Goal: Task Accomplishment & Management: Manage account settings

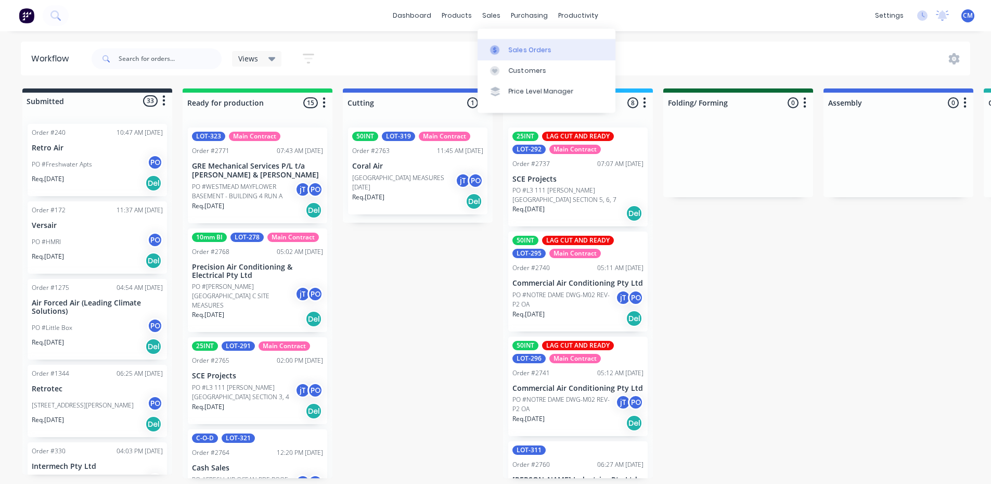
click at [504, 52] on div at bounding box center [498, 49] width 16 height 9
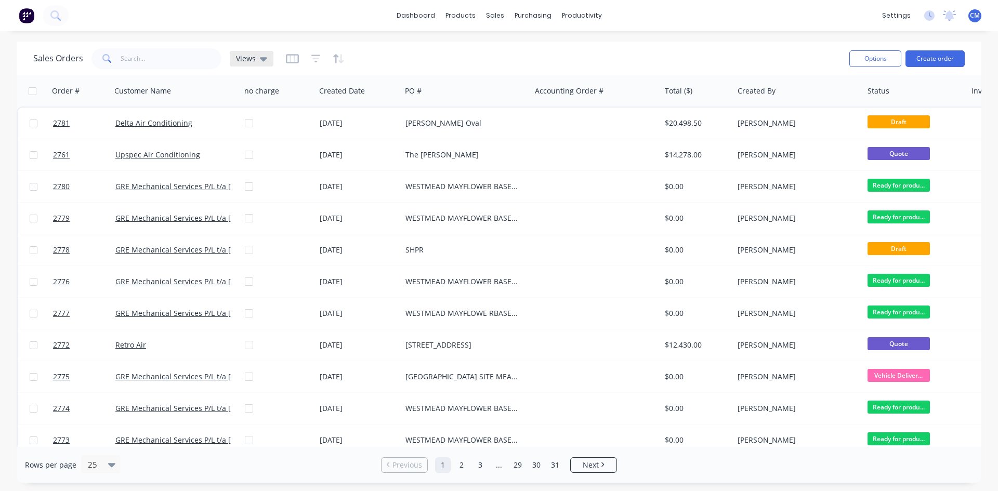
click at [252, 59] on span "Views" at bounding box center [246, 58] width 20 height 11
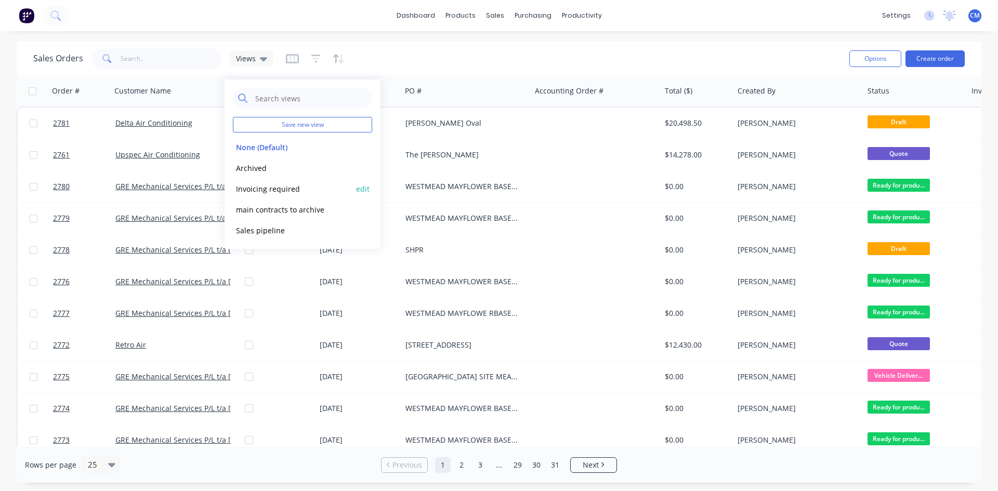
click at [258, 191] on button "Invoicing required" at bounding box center [292, 189] width 119 height 12
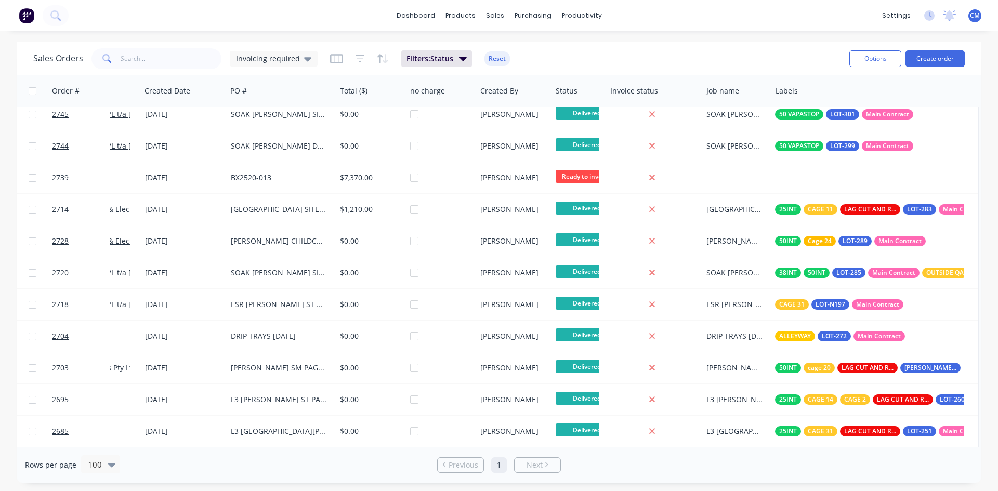
scroll to position [104, 0]
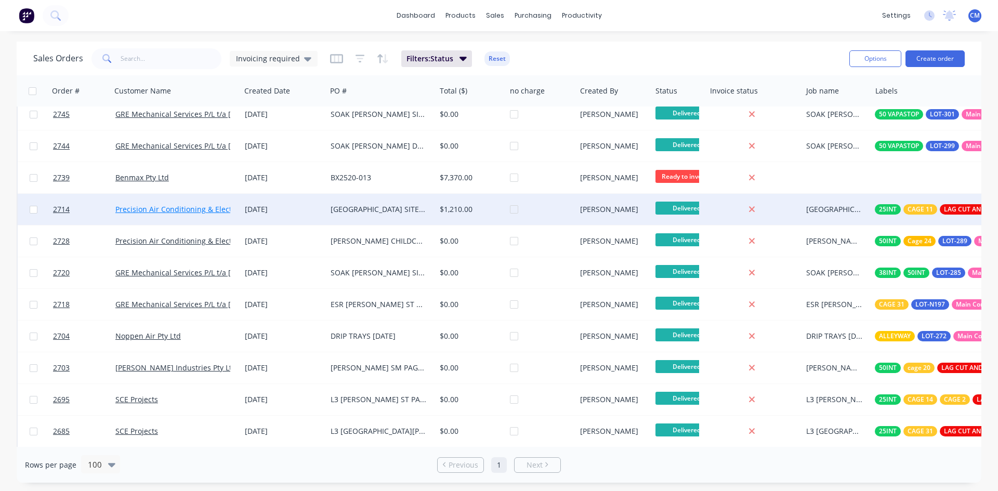
click at [146, 213] on link "Precision Air Conditioning & Electrical Pty Ltd" at bounding box center [193, 209] width 157 height 10
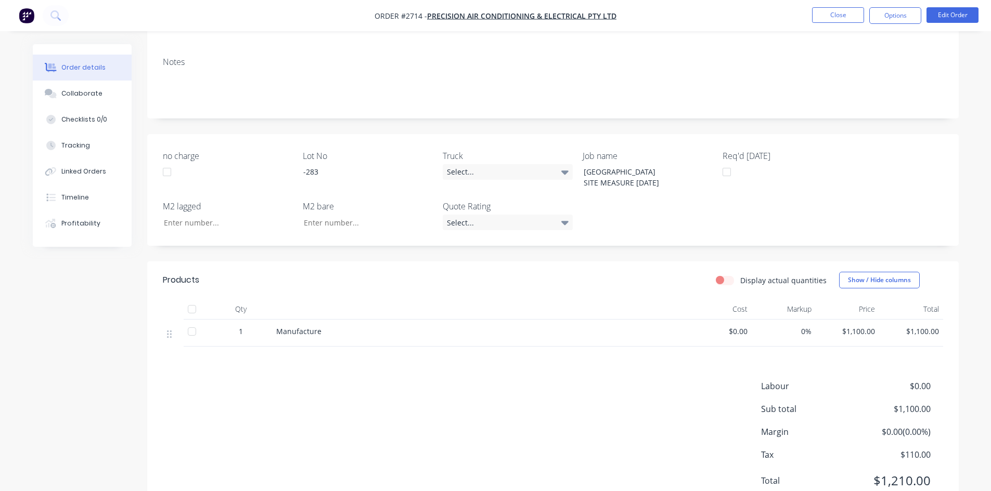
scroll to position [196, 0]
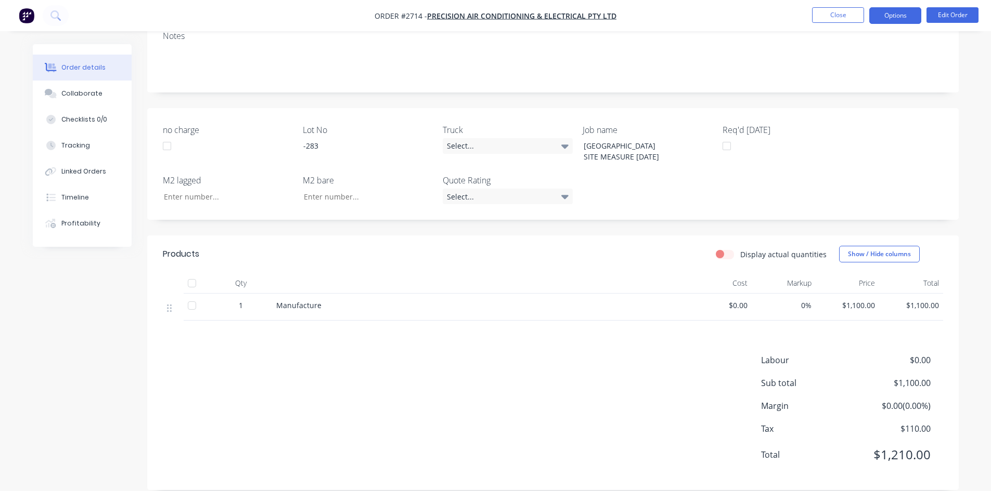
click at [902, 21] on button "Options" at bounding box center [895, 15] width 52 height 17
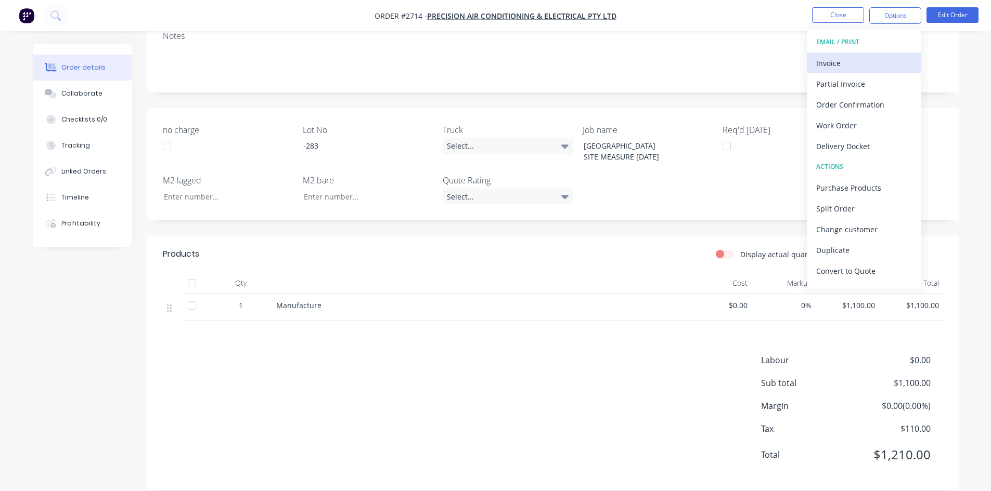
click at [848, 61] on div "Invoice" at bounding box center [864, 63] width 96 height 15
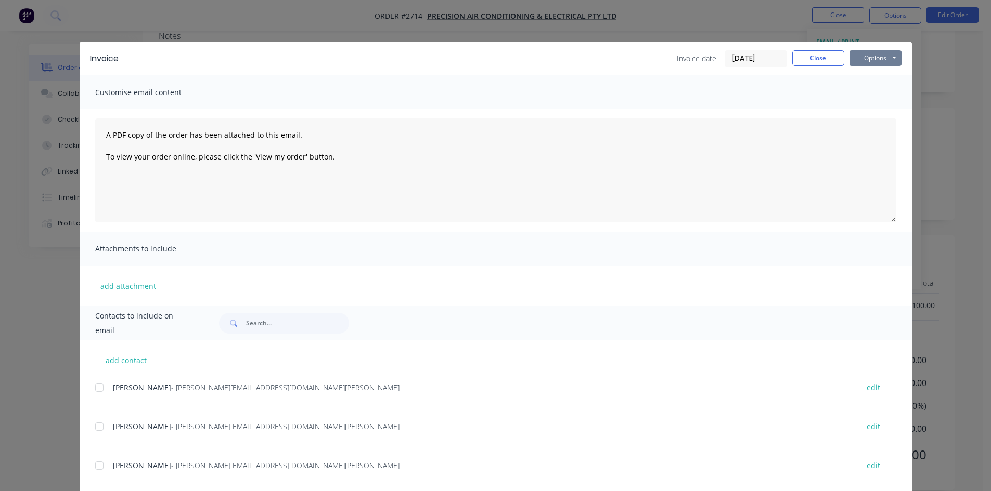
click at [866, 61] on button "Options" at bounding box center [875, 58] width 52 height 16
click at [879, 93] on button "Print" at bounding box center [882, 93] width 67 height 17
click at [819, 60] on button "Close" at bounding box center [818, 58] width 52 height 16
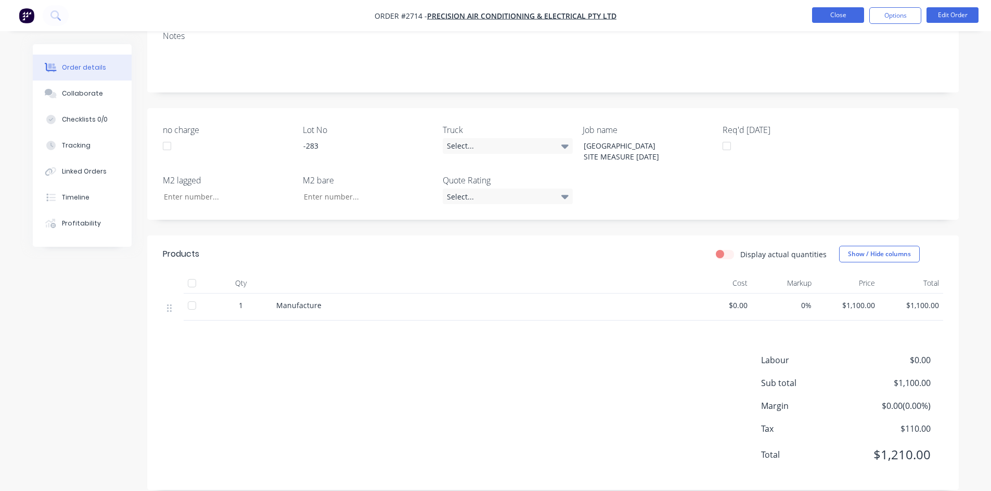
click at [842, 14] on button "Close" at bounding box center [838, 15] width 52 height 16
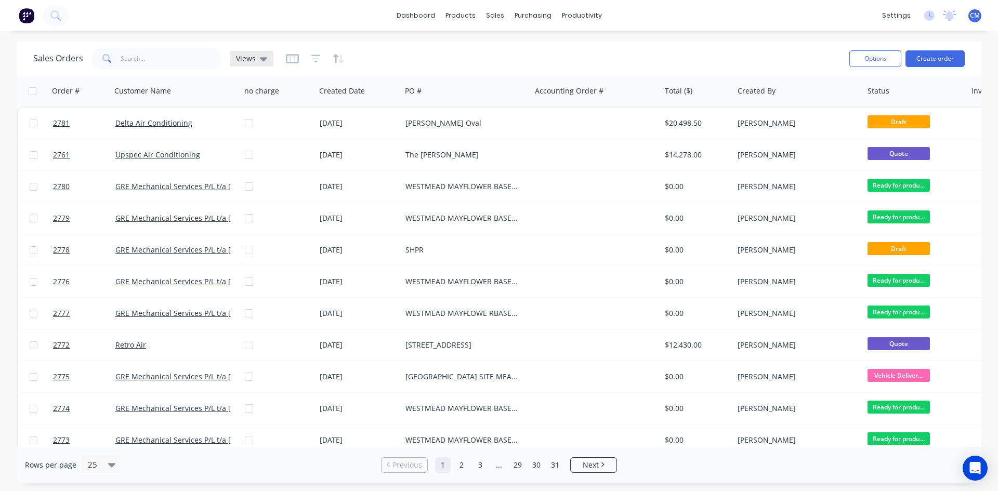
click at [254, 64] on div "Views" at bounding box center [252, 59] width 44 height 16
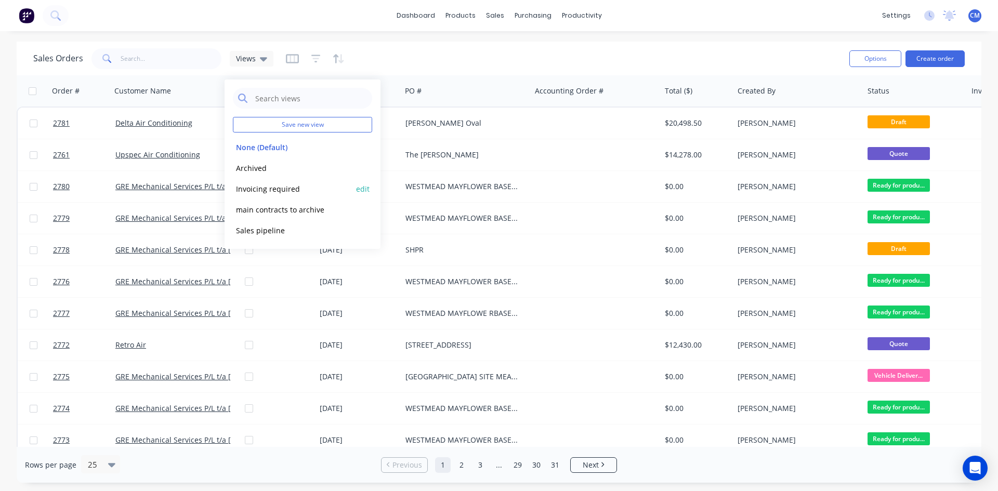
click at [278, 191] on button "Invoicing required" at bounding box center [292, 189] width 119 height 12
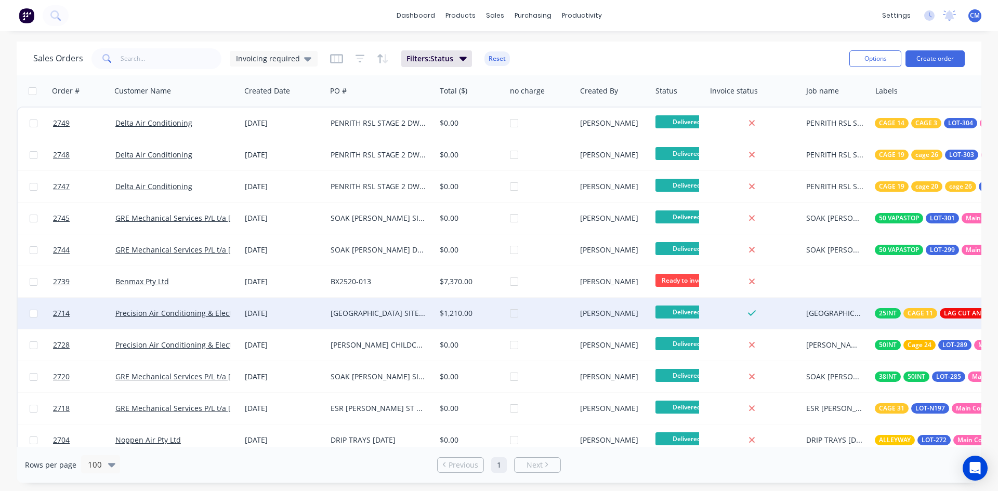
click at [34, 314] on input "checkbox" at bounding box center [34, 314] width 8 height 8
checkbox input "true"
click at [871, 54] on button "Options" at bounding box center [876, 58] width 52 height 17
click at [811, 102] on div "Archive" at bounding box center [845, 105] width 96 height 15
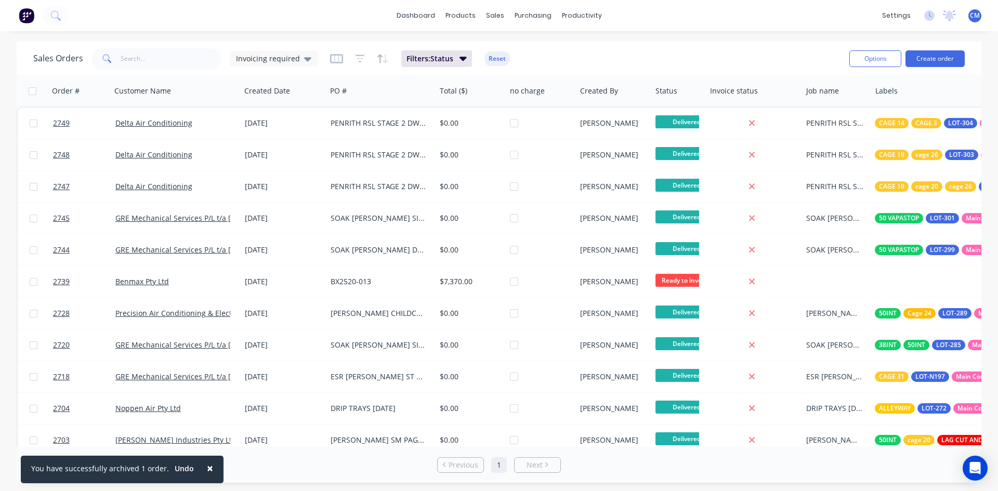
click at [55, 57] on h1 "Sales Orders" at bounding box center [58, 59] width 50 height 10
click at [458, 14] on div "products" at bounding box center [460, 16] width 41 height 16
click at [492, 60] on button "Reset" at bounding box center [497, 58] width 25 height 15
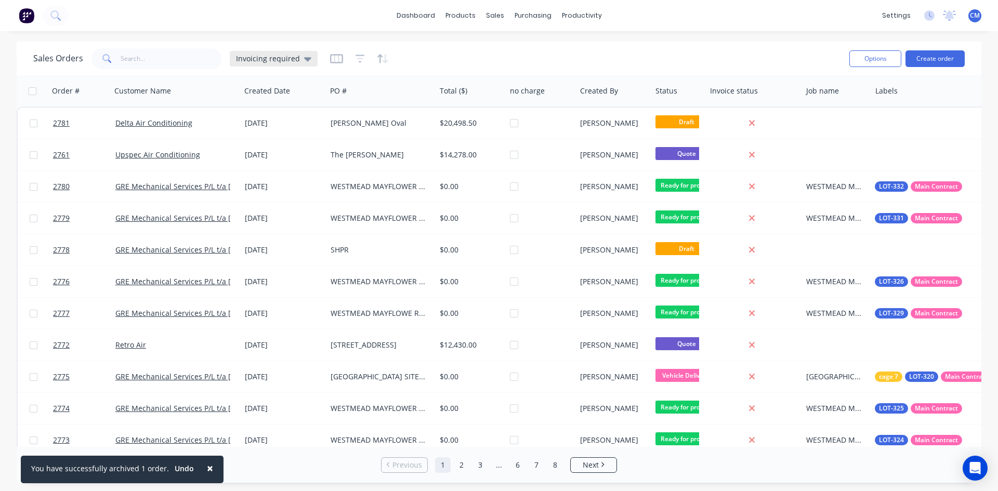
click at [264, 59] on span "Invoicing required" at bounding box center [268, 58] width 64 height 11
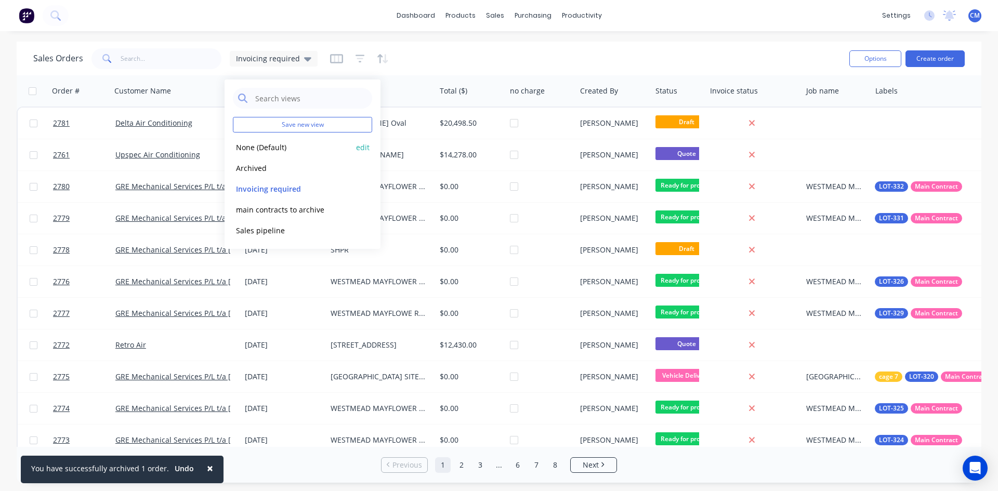
click at [273, 145] on button "None (Default)" at bounding box center [292, 147] width 119 height 12
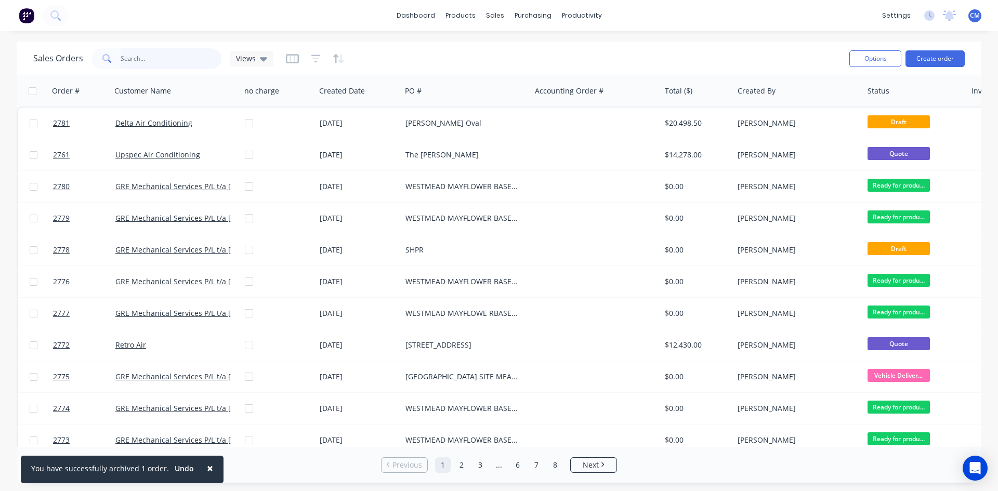
click at [170, 59] on input "text" at bounding box center [171, 58] width 101 height 21
type input "2608"
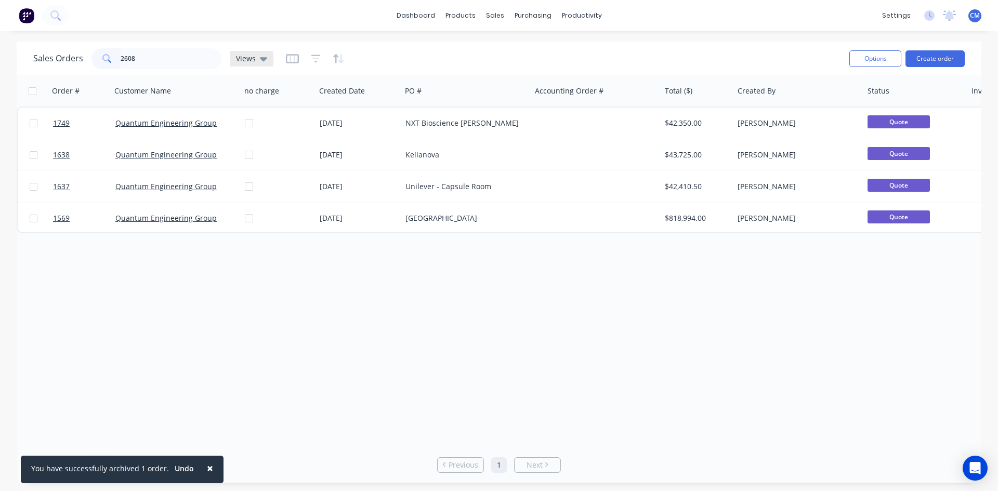
click at [252, 58] on span "Views" at bounding box center [246, 58] width 20 height 11
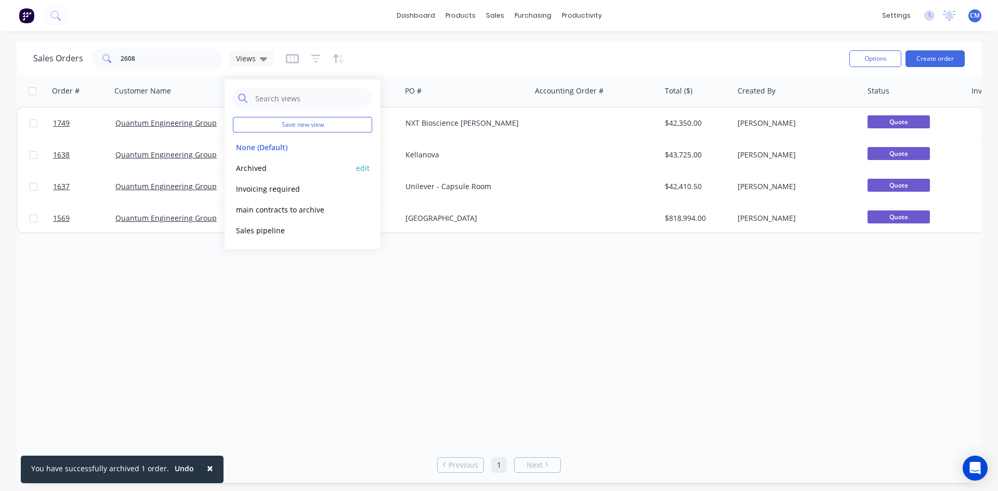
click at [252, 170] on button "Archived" at bounding box center [292, 168] width 119 height 12
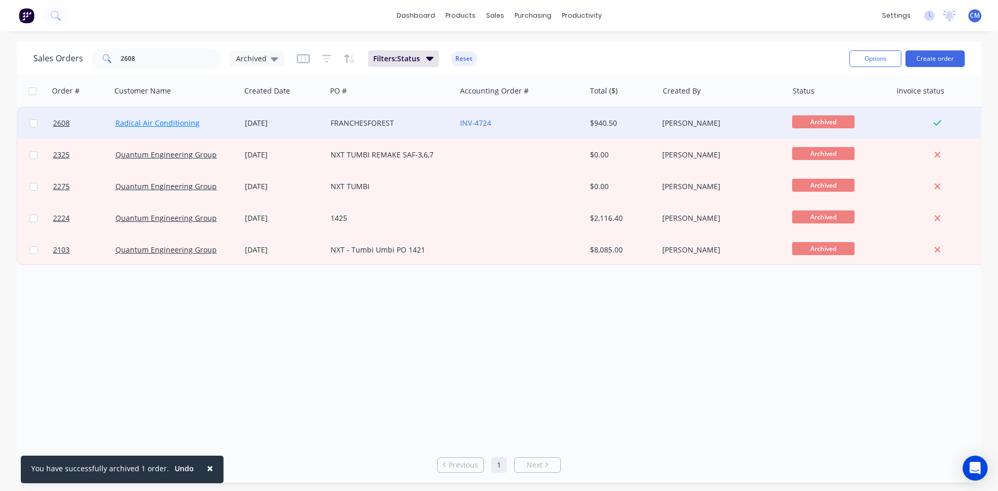
click at [170, 123] on link "Radical Air Conditioning" at bounding box center [157, 123] width 84 height 10
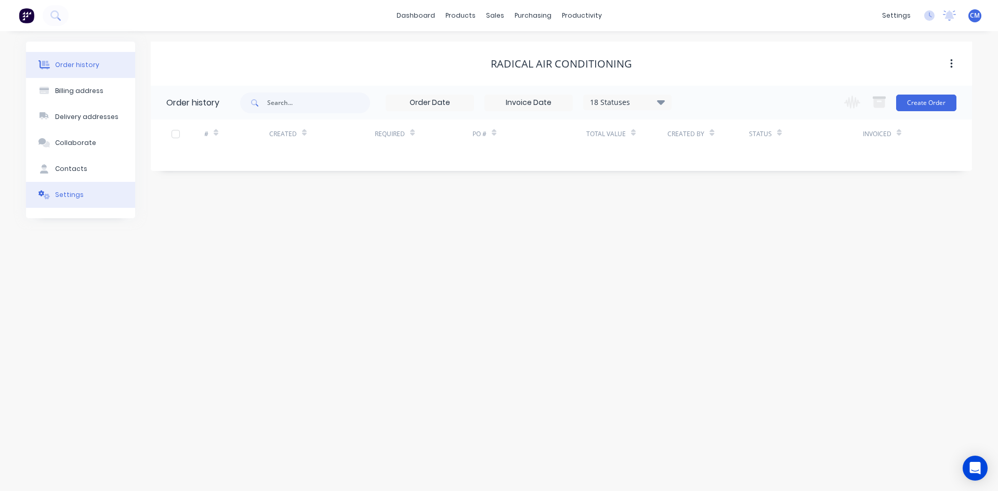
click at [68, 193] on div "Settings" at bounding box center [69, 194] width 29 height 9
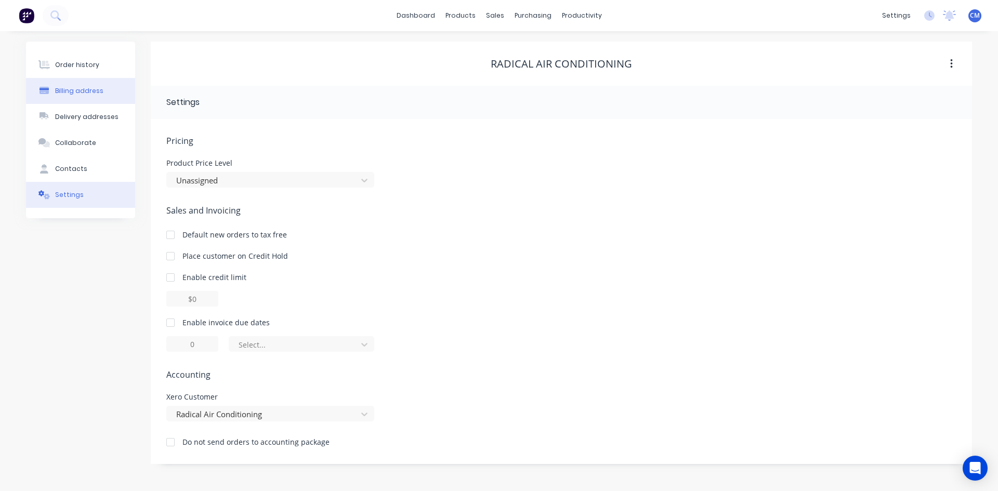
click at [93, 93] on div "Billing address" at bounding box center [79, 90] width 48 height 9
select select "AU"
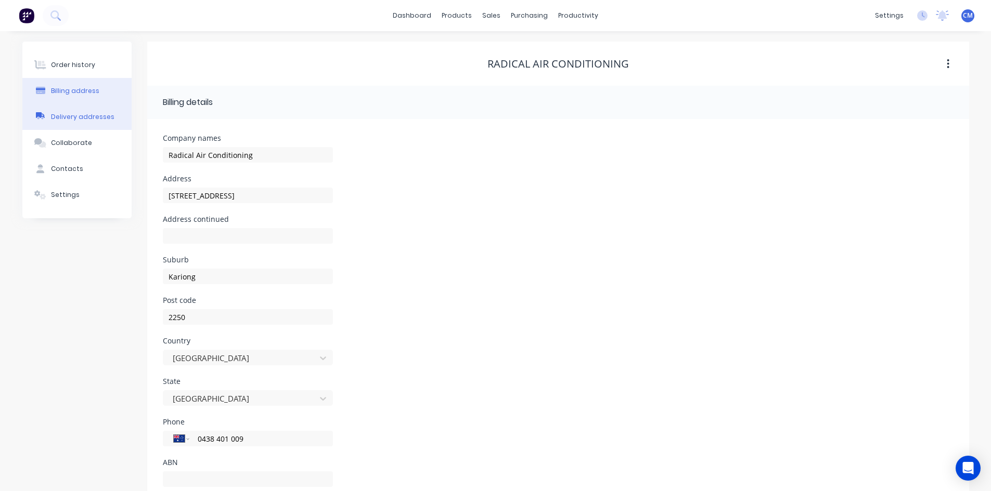
click at [97, 120] on div "Delivery addresses" at bounding box center [82, 116] width 63 height 9
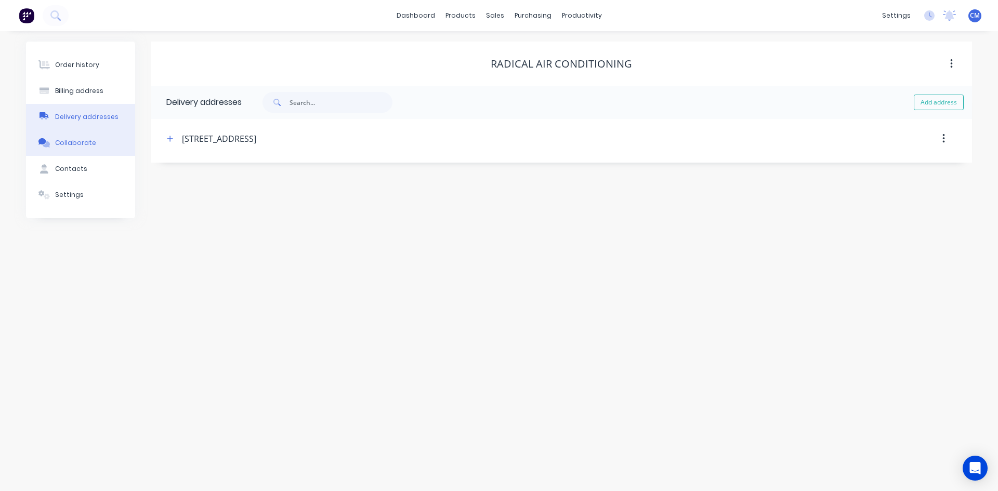
click at [80, 139] on div "Collaborate" at bounding box center [75, 142] width 41 height 9
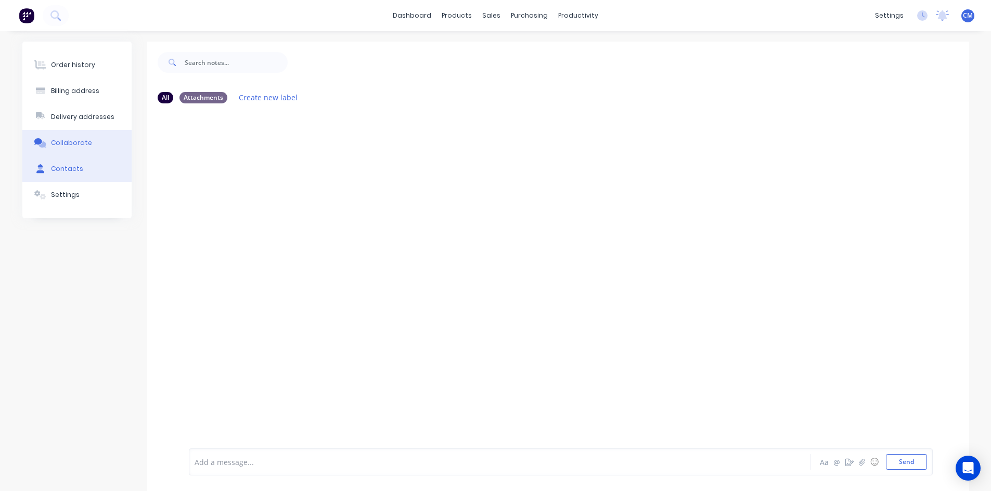
click at [71, 166] on div "Contacts" at bounding box center [67, 168] width 32 height 9
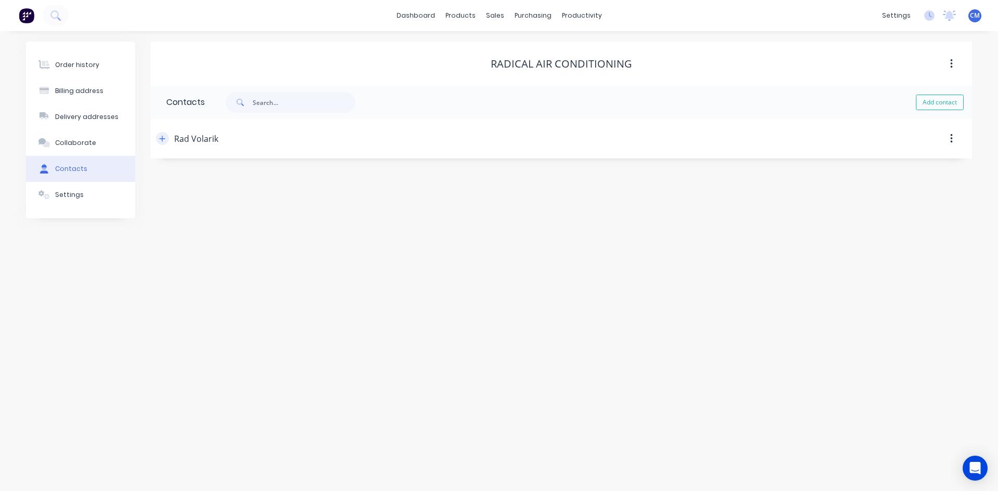
click at [163, 141] on icon "button" at bounding box center [162, 138] width 6 height 7
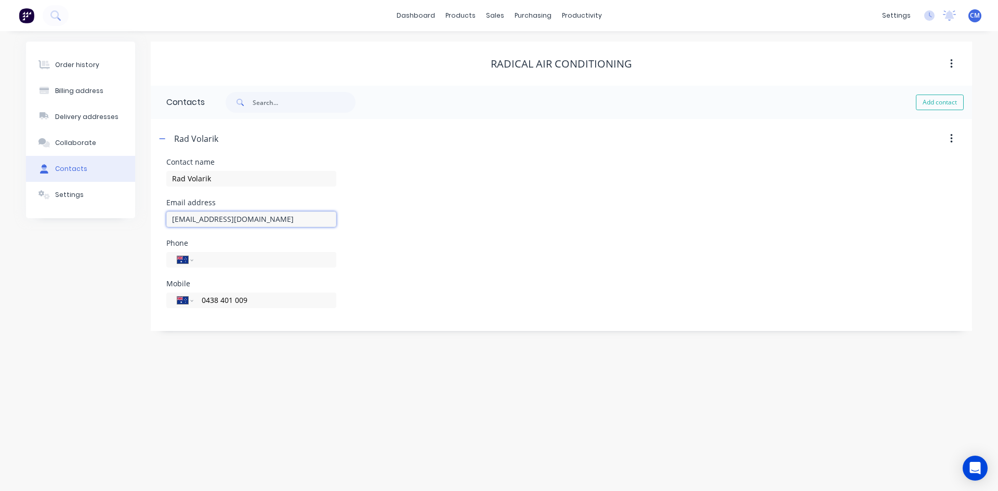
drag, startPoint x: 268, startPoint y: 216, endPoint x: 0, endPoint y: 238, distance: 268.7
click at [0, 238] on div "Order history Billing address Delivery addresses Collaborate Contacts Settings …" at bounding box center [499, 261] width 998 height 460
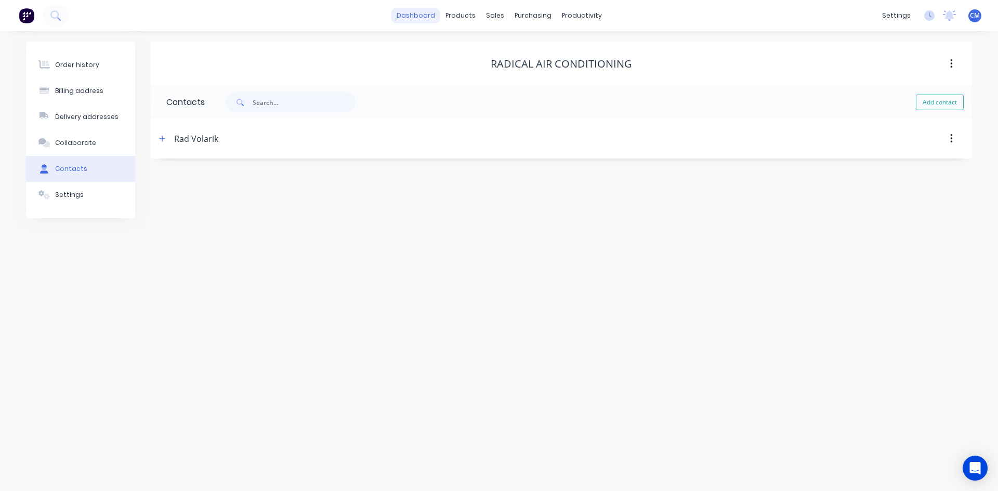
click at [415, 14] on link "dashboard" at bounding box center [416, 16] width 49 height 16
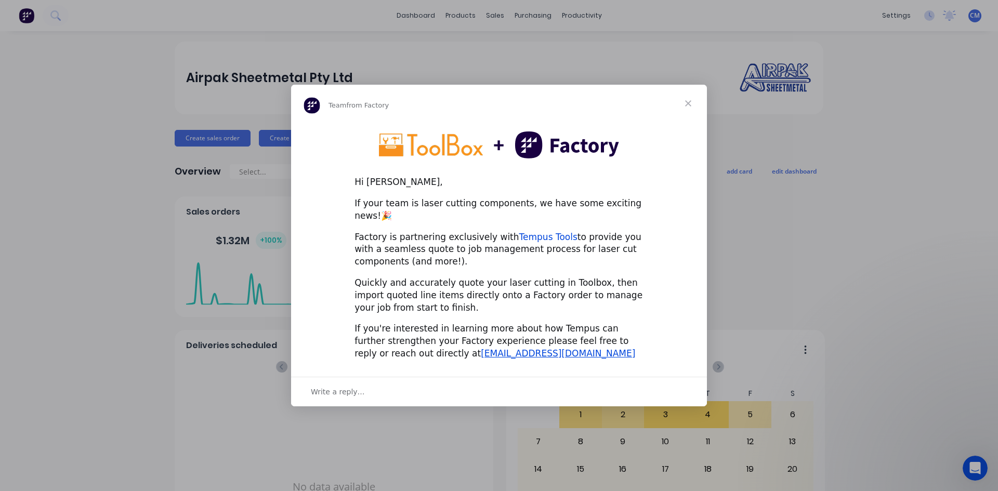
click at [539, 233] on link "Tempus Tools" at bounding box center [548, 237] width 58 height 10
click at [687, 109] on span "Close" at bounding box center [688, 103] width 37 height 37
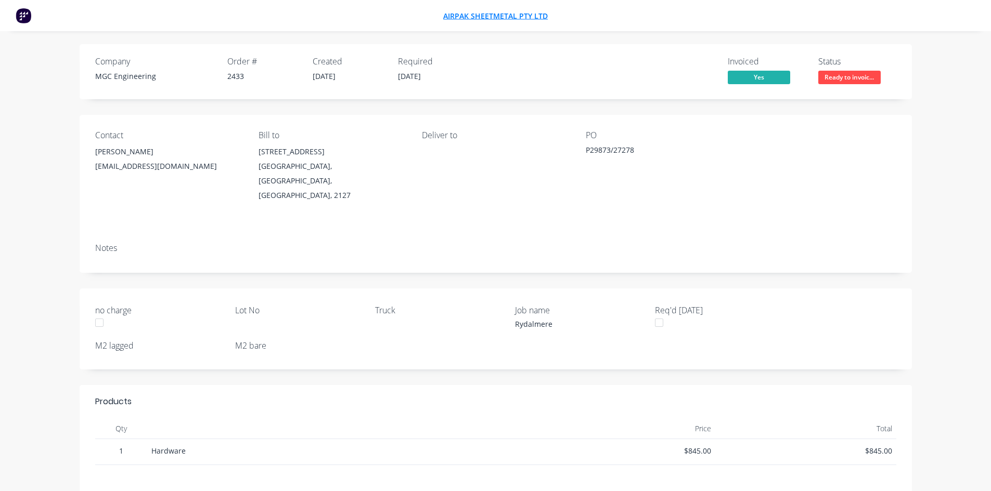
click at [466, 16] on span "Airpak Sheetmetal Pty Ltd" at bounding box center [495, 16] width 105 height 10
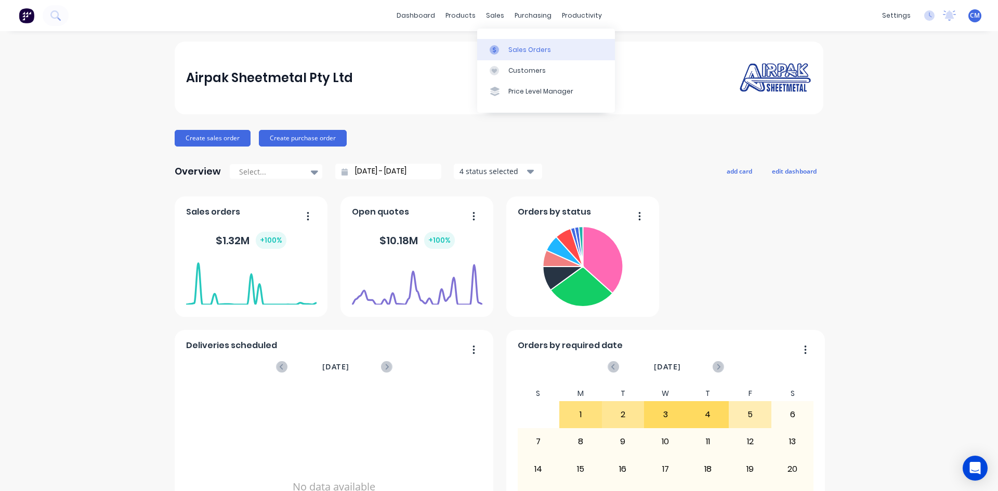
click at [497, 48] on icon at bounding box center [494, 49] width 9 height 9
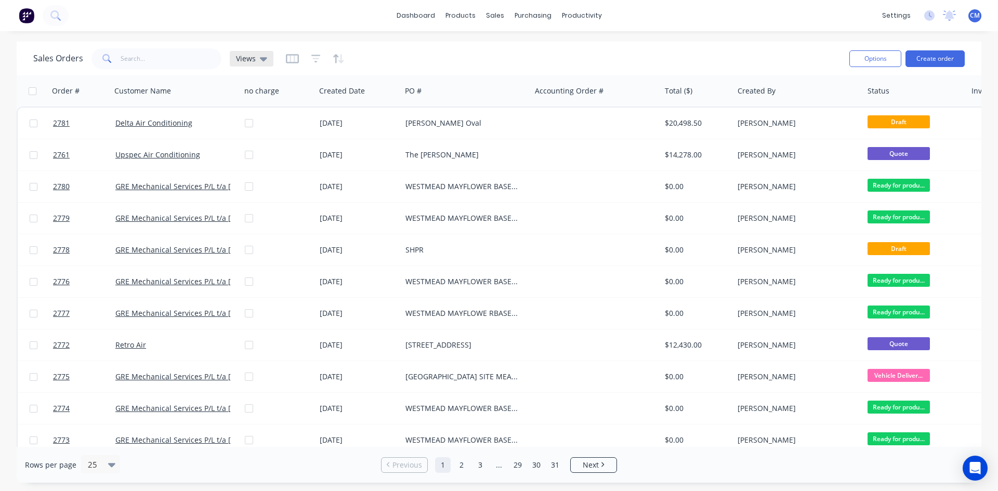
click at [261, 63] on icon at bounding box center [263, 58] width 7 height 11
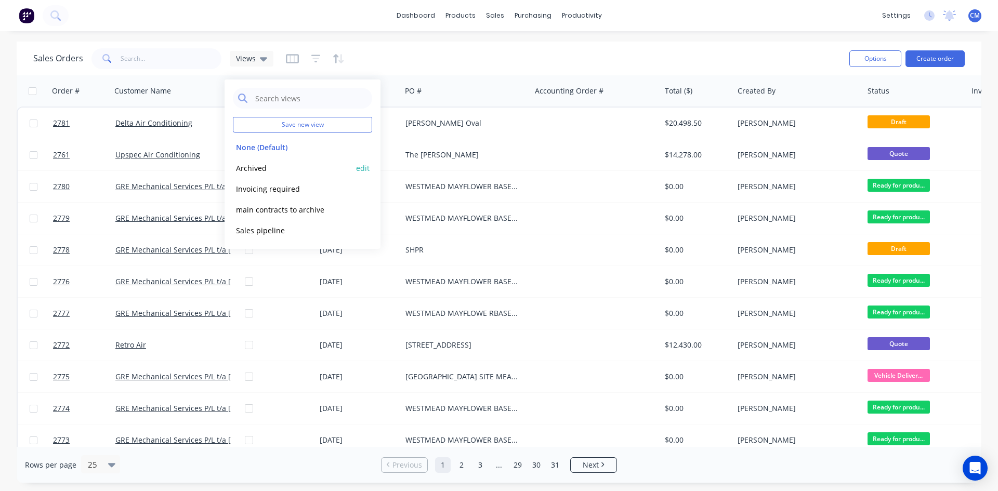
click at [258, 161] on div "Archived edit" at bounding box center [302, 168] width 139 height 21
click at [256, 169] on button "Archived" at bounding box center [292, 168] width 119 height 12
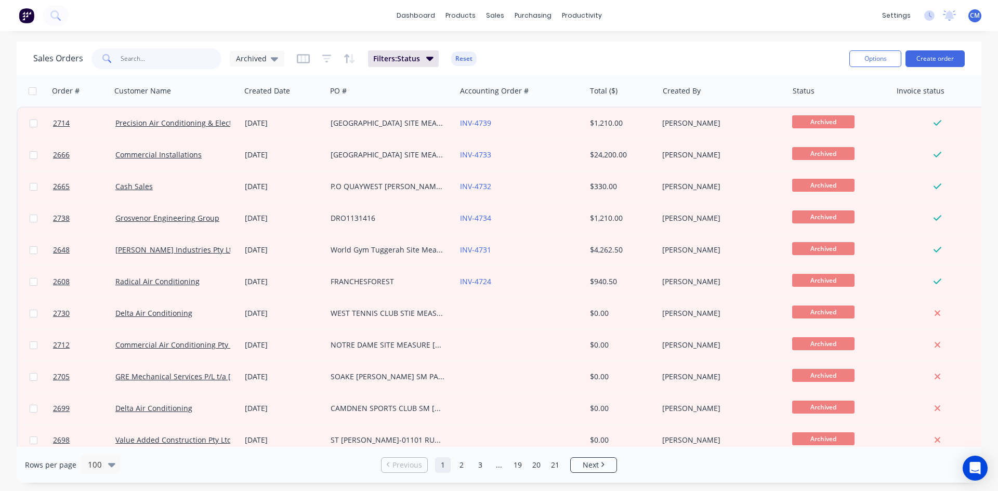
click at [162, 60] on input "text" at bounding box center [171, 58] width 101 height 21
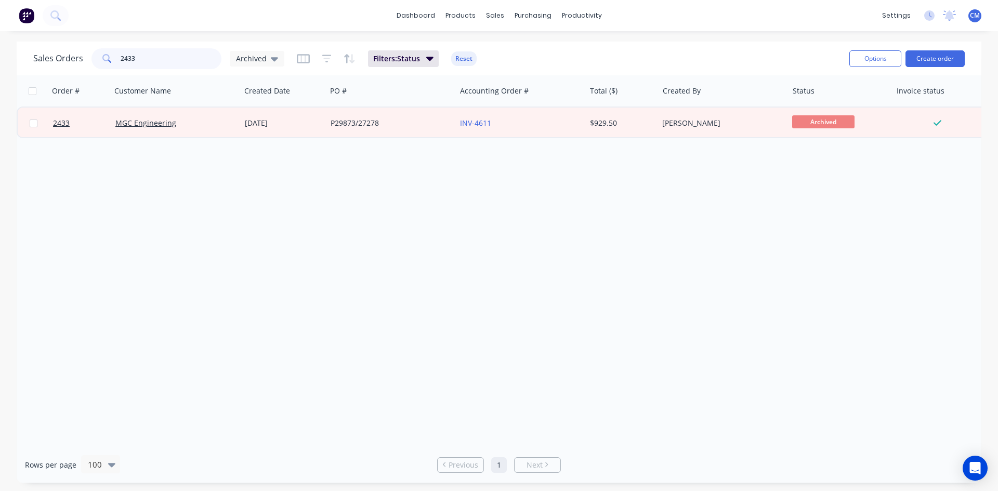
drag, startPoint x: 174, startPoint y: 55, endPoint x: -54, endPoint y: 64, distance: 227.9
click at [0, 64] on html "dashboard products sales purchasing productivity dashboard products Product Cat…" at bounding box center [499, 245] width 998 height 491
type input "2279"
